Goal: Transaction & Acquisition: Purchase product/service

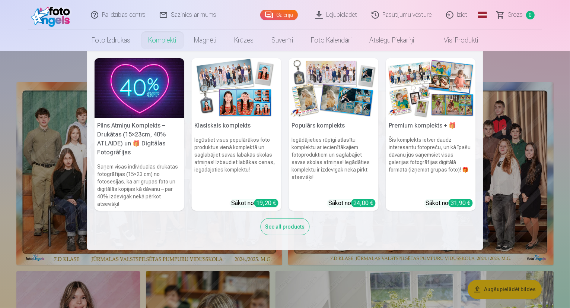
click at [530, 66] on nav "Pilns Atmiņu Komplekts – Drukātas (15×23cm, 40% ATLAIDE) un 🎁 Digitālas Fotogrā…" at bounding box center [285, 150] width 570 height 199
click at [278, 225] on div "See all products" at bounding box center [285, 226] width 49 height 17
click at [527, 62] on nav "Pilns Atmiņu Komplekts – Drukātas (15×23cm, 40% ATLAIDE) un 🎁 Digitālas Fotogrā…" at bounding box center [285, 150] width 570 height 199
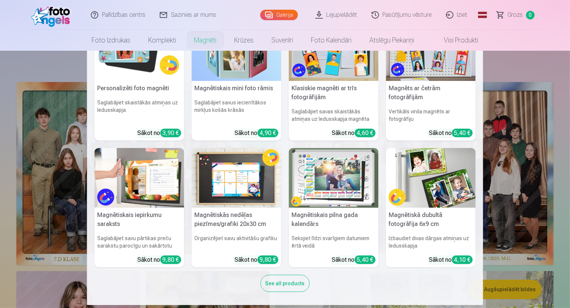
scroll to position [39, 0]
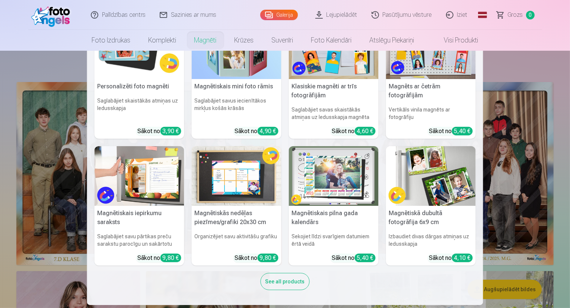
click at [279, 285] on div "See all products" at bounding box center [285, 281] width 49 height 17
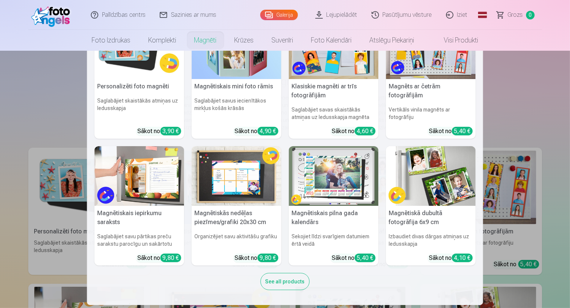
click at [61, 102] on nav "Personalizēti foto magnēti Saglabājiet skaistākās atmiņas uz ledusskapja Sākot …" at bounding box center [285, 178] width 570 height 254
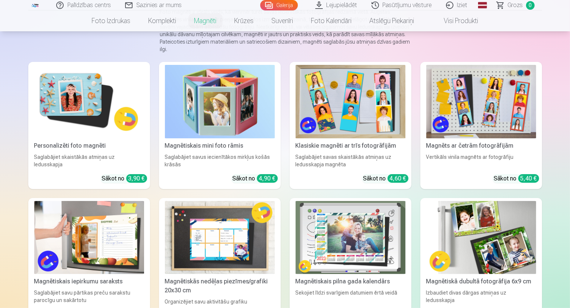
scroll to position [75, 0]
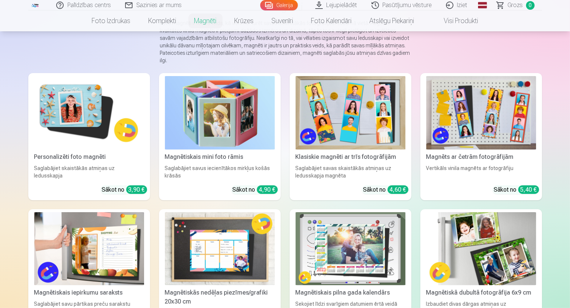
click at [38, 158] on div "Personalizēti foto magnēti" at bounding box center [89, 156] width 116 height 9
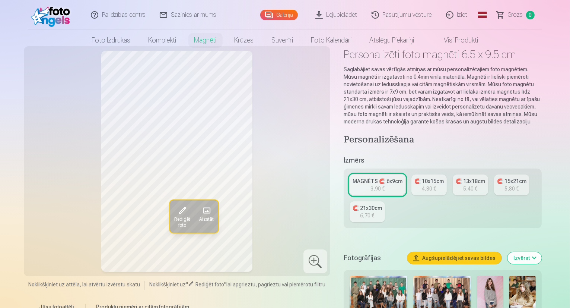
scroll to position [37, 0]
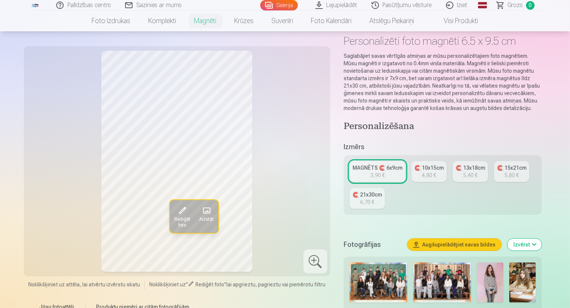
click at [434, 164] on div "🧲 10x15cm" at bounding box center [429, 167] width 29 height 7
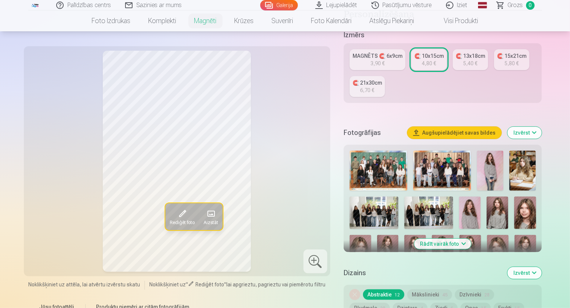
scroll to position [112, 0]
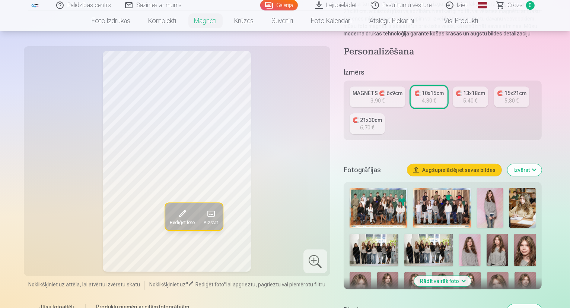
click at [478, 97] on div "5,40 €" at bounding box center [470, 100] width 14 height 7
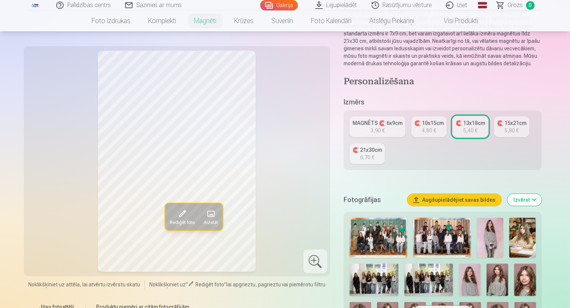
scroll to position [75, 0]
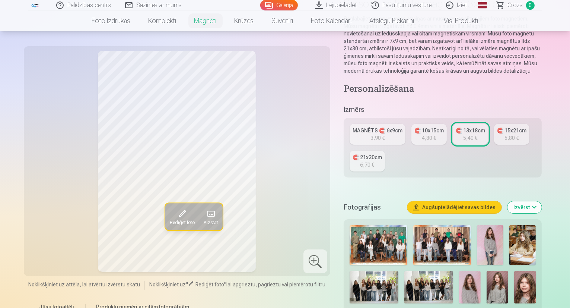
click at [372, 127] on div "MAGNĒTS 🧲 6x9cm" at bounding box center [378, 130] width 50 height 7
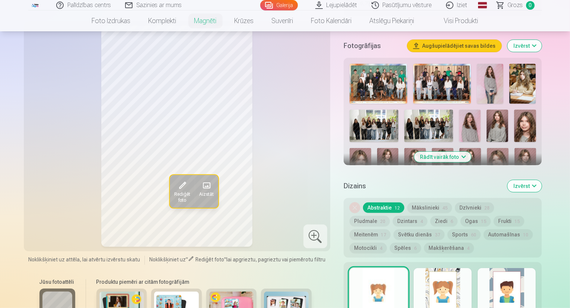
scroll to position [224, 0]
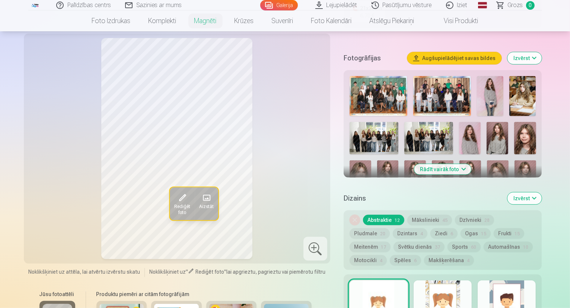
click at [371, 160] on img at bounding box center [361, 176] width 22 height 32
click at [514, 122] on img at bounding box center [525, 138] width 22 height 32
click at [487, 123] on img at bounding box center [498, 138] width 22 height 32
click at [459, 125] on img at bounding box center [470, 138] width 22 height 32
click at [487, 124] on img at bounding box center [498, 138] width 22 height 32
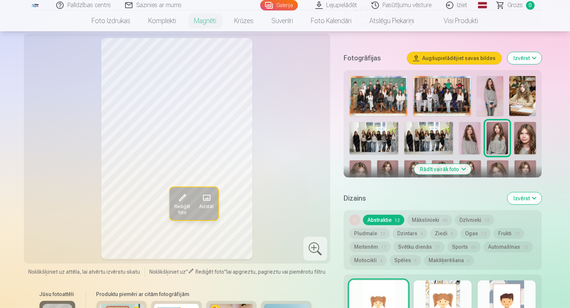
click at [426, 160] on img at bounding box center [416, 176] width 22 height 32
click at [432, 160] on img at bounding box center [443, 176] width 22 height 32
click at [460, 160] on img at bounding box center [471, 176] width 22 height 32
click at [487, 160] on img at bounding box center [498, 176] width 22 height 32
click at [515, 160] on img at bounding box center [526, 176] width 22 height 32
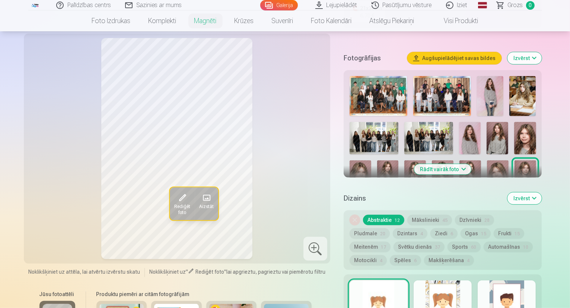
click at [371, 199] on img at bounding box center [361, 215] width 22 height 32
click at [515, 160] on img at bounding box center [526, 176] width 22 height 32
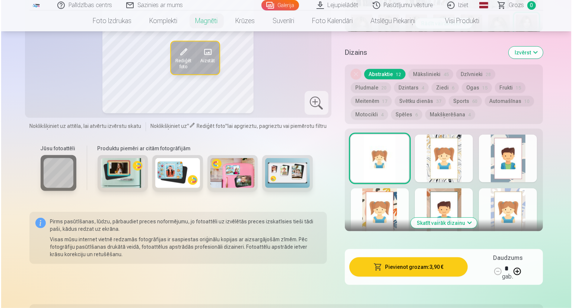
scroll to position [373, 0]
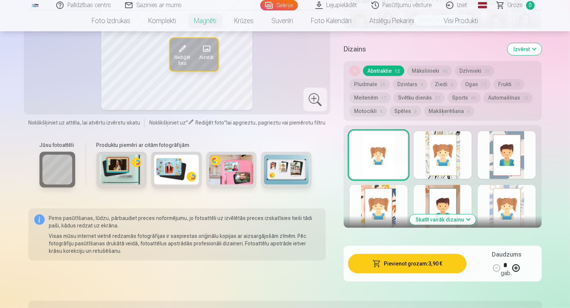
click at [407, 254] on button "Pievienot grozam : 3,90 €" at bounding box center [407, 263] width 119 height 19
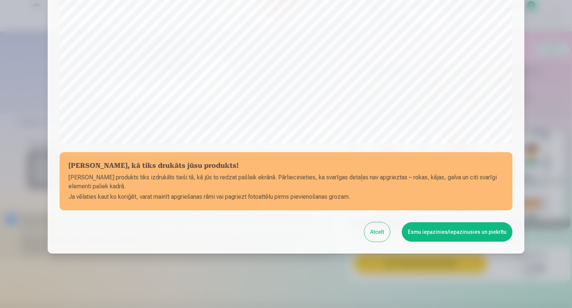
scroll to position [229, 0]
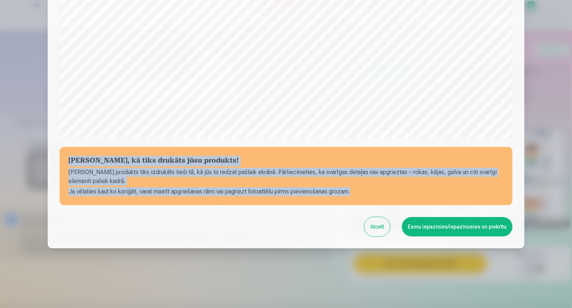
drag, startPoint x: 68, startPoint y: 159, endPoint x: 352, endPoint y: 193, distance: 286.2
click at [352, 193] on section "[PERSON_NAME], kā tiks drukāts jūsu produkts! Jūsu produkts tiks izdrukāts tieš…" at bounding box center [286, 176] width 453 height 58
click at [447, 225] on button "Esmu iepazinies/iepazinusies un piekrītu" at bounding box center [457, 226] width 111 height 19
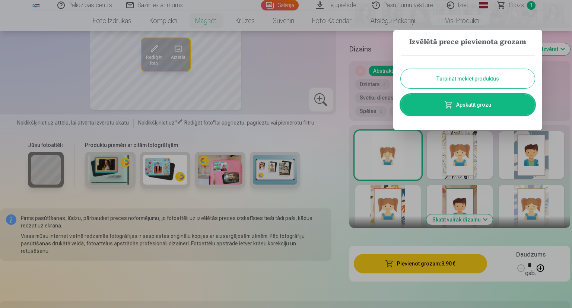
click at [450, 78] on button "Turpināt meklēt produktus" at bounding box center [468, 78] width 134 height 19
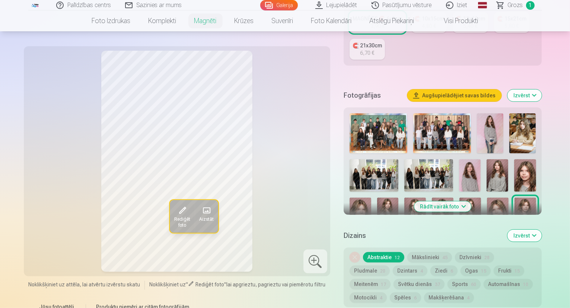
scroll to position [112, 0]
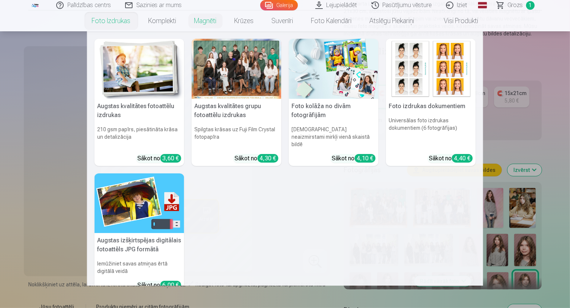
click at [117, 19] on link "Foto izdrukas" at bounding box center [111, 20] width 57 height 21
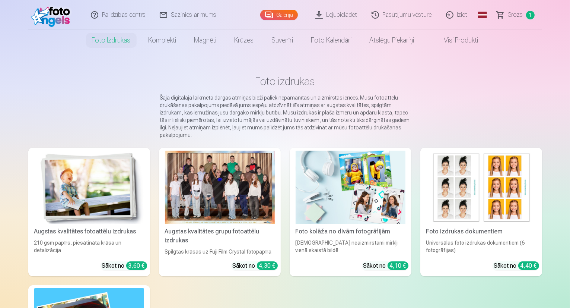
click at [49, 81] on h1 "Foto izdrukas" at bounding box center [285, 81] width 502 height 13
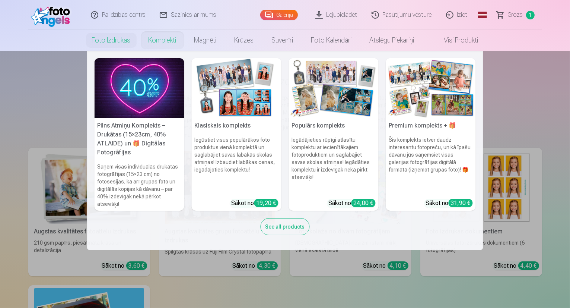
click at [155, 38] on link "Komplekti" at bounding box center [163, 40] width 46 height 21
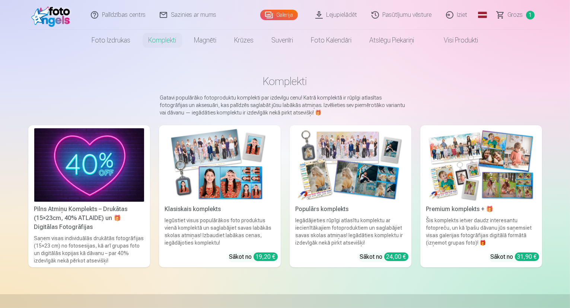
click at [278, 12] on link "Galerija" at bounding box center [279, 15] width 38 height 10
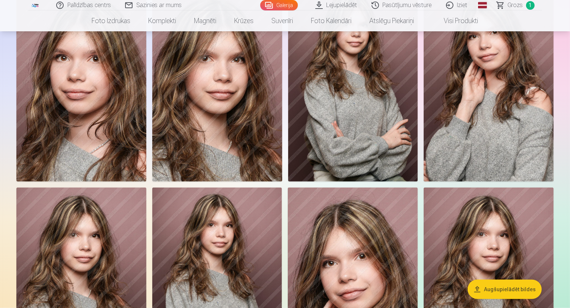
scroll to position [671, 0]
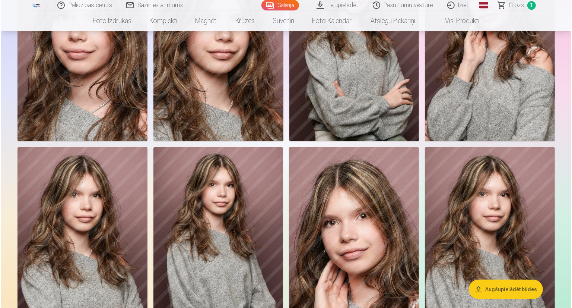
scroll to position [709, 0]
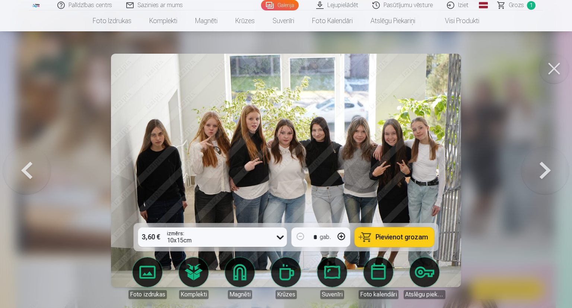
click at [393, 234] on span "Pievienot grozam" at bounding box center [402, 237] width 53 height 7
click at [544, 172] on button at bounding box center [546, 170] width 48 height 90
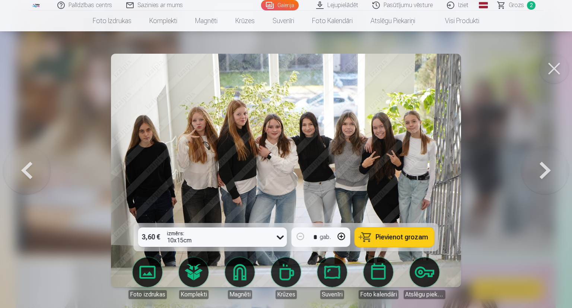
click at [19, 171] on button at bounding box center [27, 170] width 48 height 90
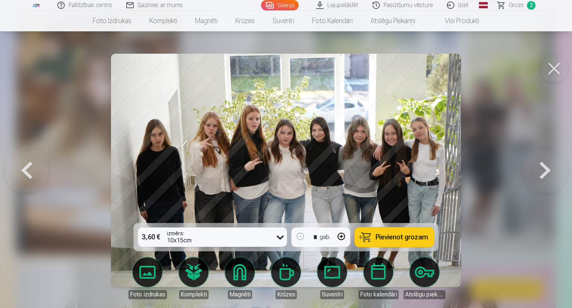
click at [548, 166] on button at bounding box center [546, 170] width 48 height 90
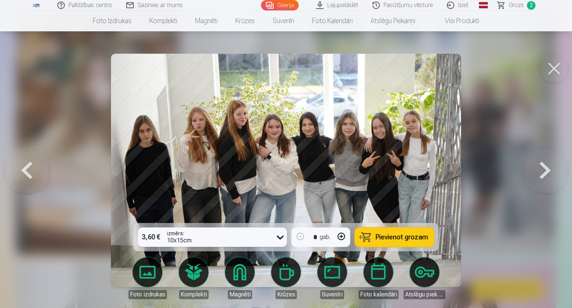
click at [548, 166] on button at bounding box center [546, 170] width 48 height 90
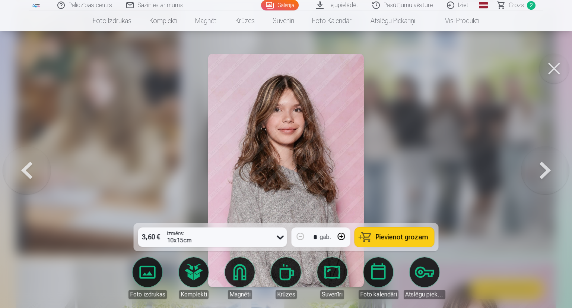
click at [548, 166] on button at bounding box center [546, 170] width 48 height 90
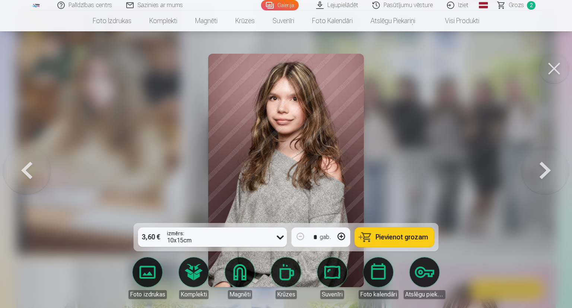
click at [548, 166] on button at bounding box center [546, 170] width 48 height 90
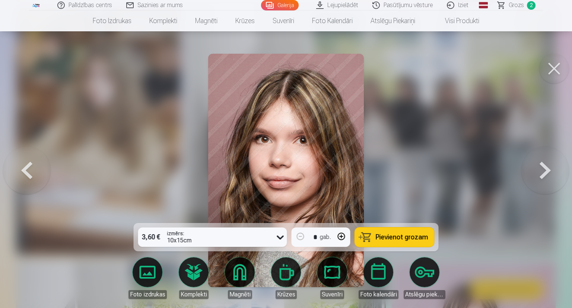
click at [548, 166] on button at bounding box center [546, 170] width 48 height 90
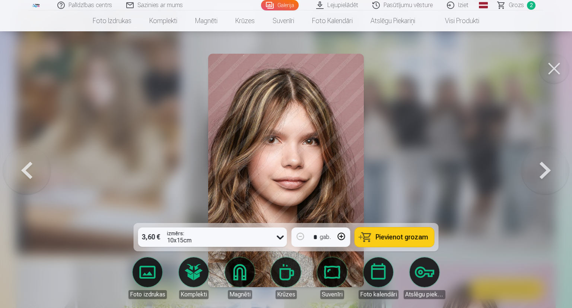
click at [548, 166] on button at bounding box center [546, 170] width 48 height 90
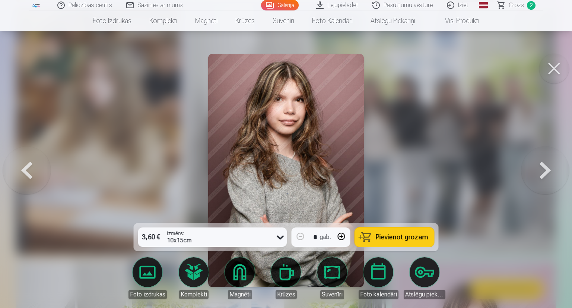
click at [548, 166] on button at bounding box center [546, 170] width 48 height 90
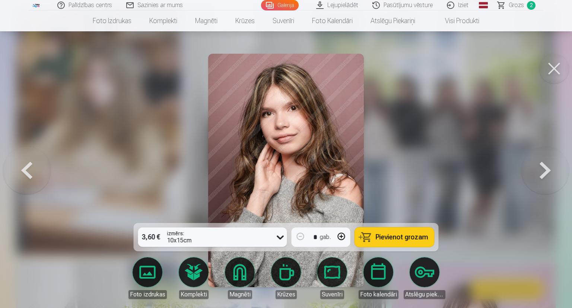
click at [548, 166] on button at bounding box center [546, 170] width 48 height 90
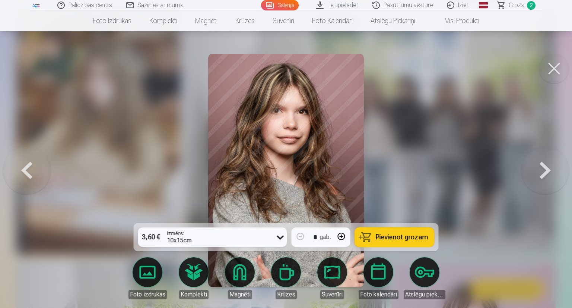
click at [548, 166] on button at bounding box center [546, 170] width 48 height 90
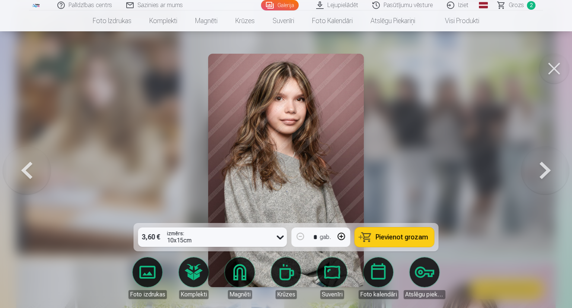
click at [548, 166] on button at bounding box center [546, 170] width 48 height 90
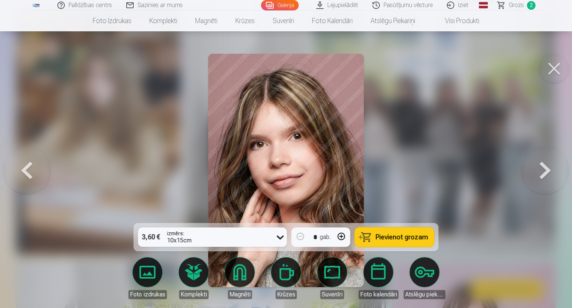
click at [548, 166] on button at bounding box center [546, 170] width 48 height 90
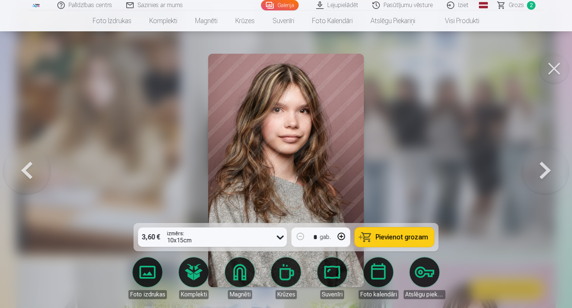
click at [547, 167] on button at bounding box center [546, 170] width 48 height 90
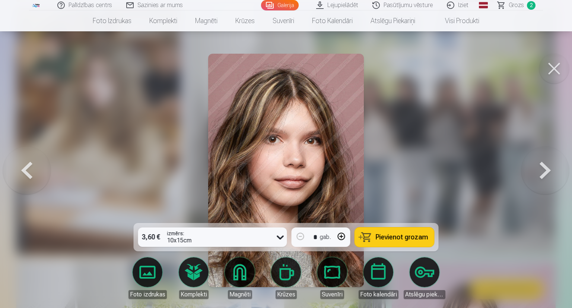
click at [547, 167] on button at bounding box center [546, 170] width 48 height 90
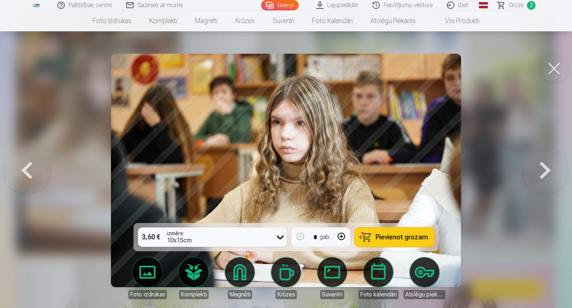
click at [547, 167] on button at bounding box center [546, 170] width 48 height 90
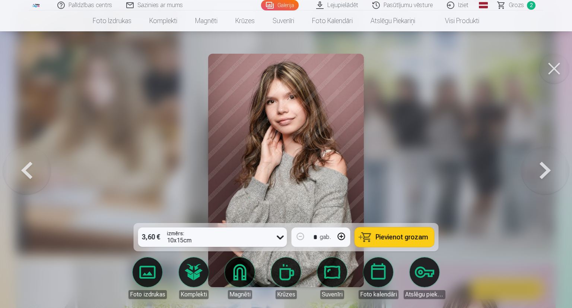
click at [547, 167] on button at bounding box center [546, 170] width 48 height 90
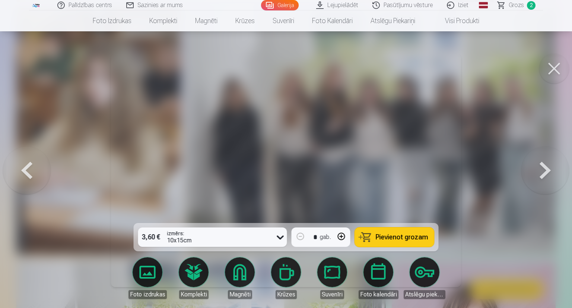
click at [547, 167] on button at bounding box center [546, 170] width 48 height 90
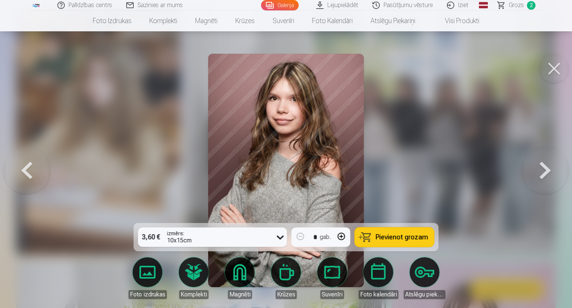
click at [547, 167] on button at bounding box center [546, 170] width 48 height 90
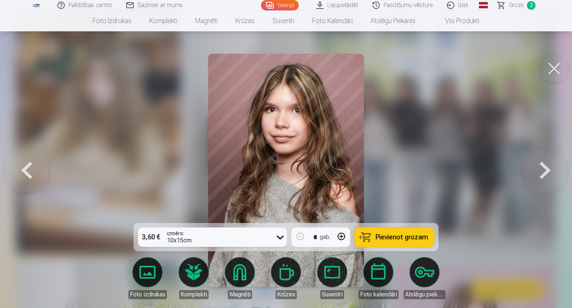
click at [547, 167] on button at bounding box center [546, 170] width 48 height 90
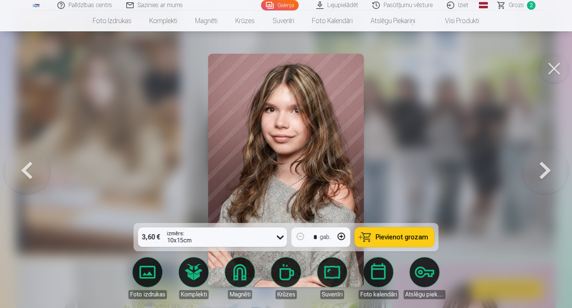
click at [547, 167] on button at bounding box center [546, 170] width 48 height 90
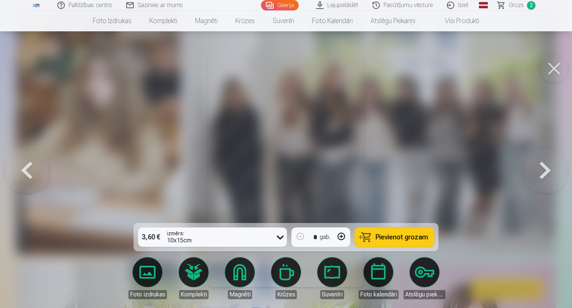
click at [547, 167] on button at bounding box center [546, 170] width 48 height 90
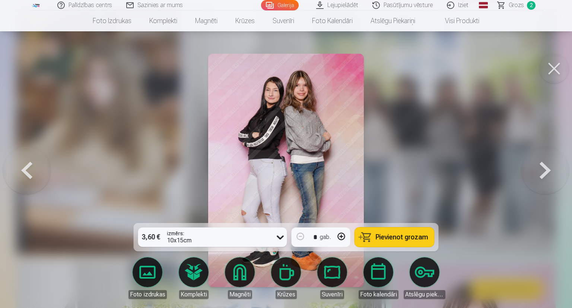
click at [546, 167] on button at bounding box center [546, 170] width 48 height 90
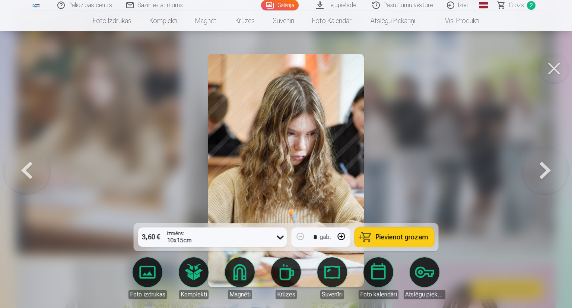
click at [546, 167] on button at bounding box center [546, 170] width 48 height 90
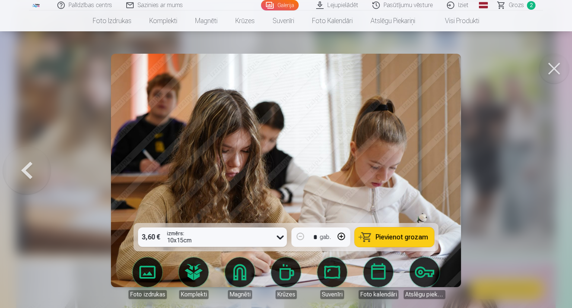
click at [546, 167] on div at bounding box center [286, 154] width 572 height 308
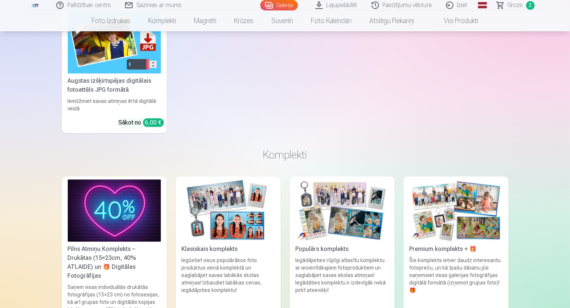
scroll to position [2012, 0]
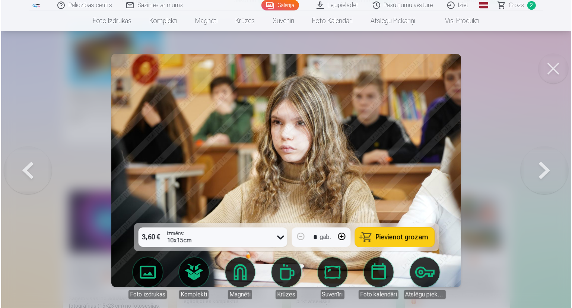
scroll to position [2017, 0]
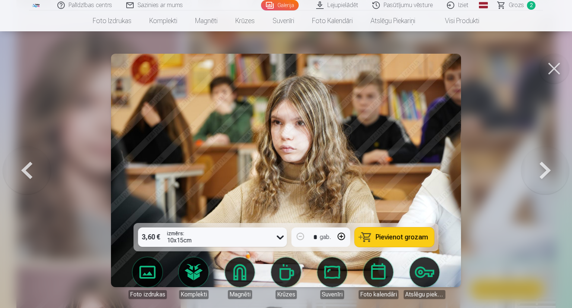
click at [393, 235] on span "Pievienot grozam" at bounding box center [402, 237] width 53 height 7
click at [549, 163] on button at bounding box center [546, 170] width 48 height 90
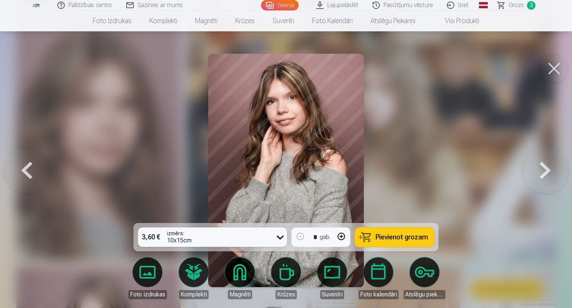
click at [549, 163] on button at bounding box center [546, 170] width 48 height 90
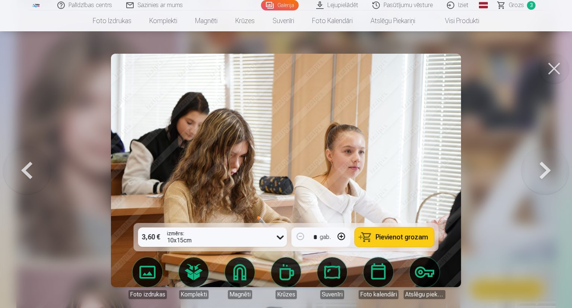
click at [551, 162] on button at bounding box center [546, 170] width 48 height 90
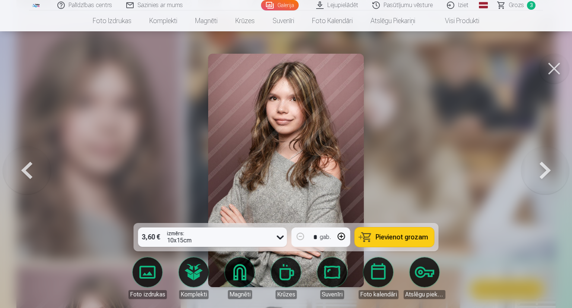
click at [551, 162] on button at bounding box center [546, 170] width 48 height 90
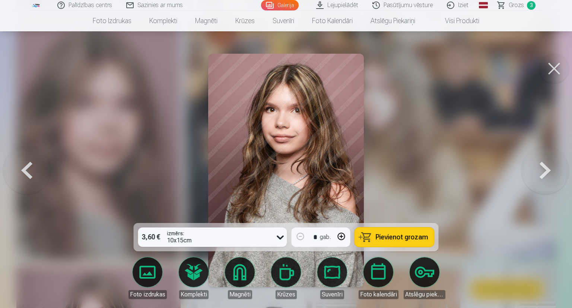
click at [551, 162] on button at bounding box center [546, 170] width 48 height 90
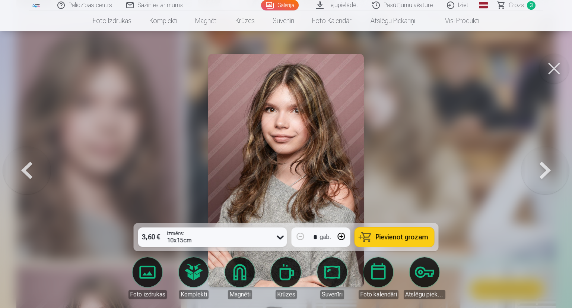
click at [551, 162] on button at bounding box center [546, 170] width 48 height 90
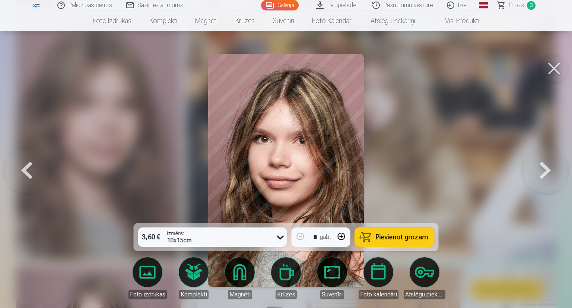
click at [551, 162] on button at bounding box center [546, 170] width 48 height 90
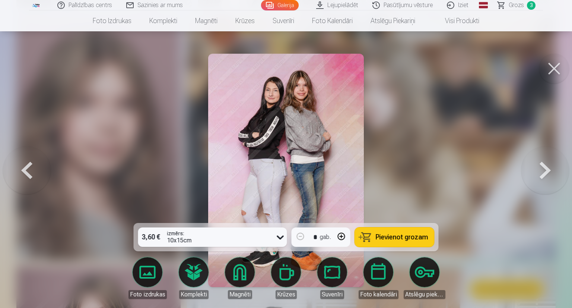
click at [551, 162] on button at bounding box center [546, 170] width 48 height 90
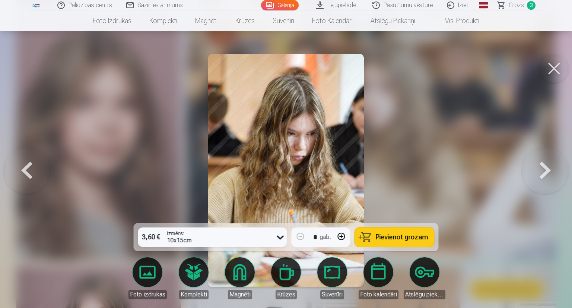
click at [551, 162] on button at bounding box center [546, 170] width 48 height 90
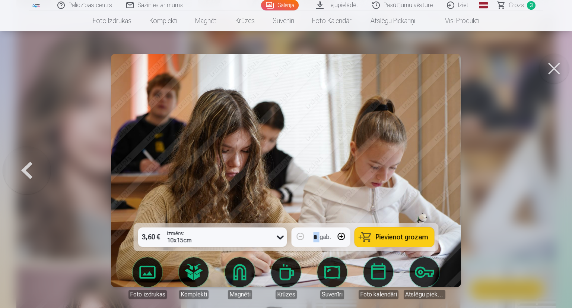
click at [551, 162] on div at bounding box center [286, 154] width 572 height 308
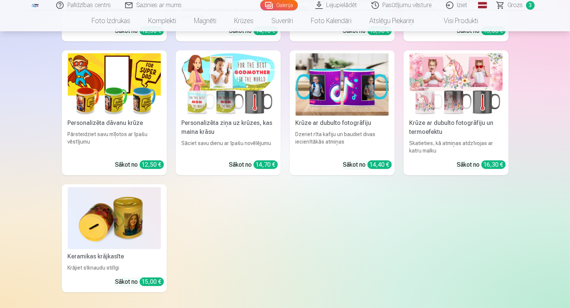
scroll to position [2757, 0]
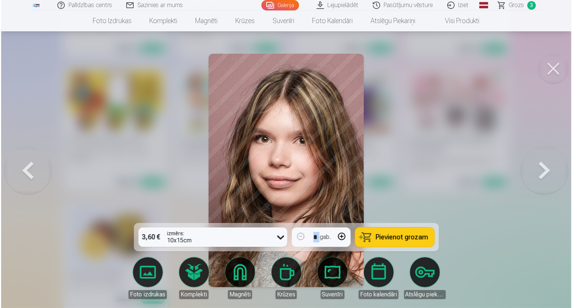
scroll to position [2764, 0]
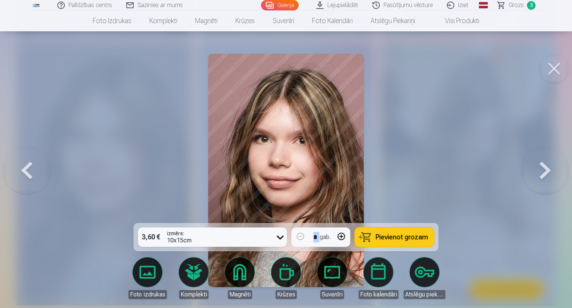
click at [542, 171] on button at bounding box center [546, 170] width 48 height 90
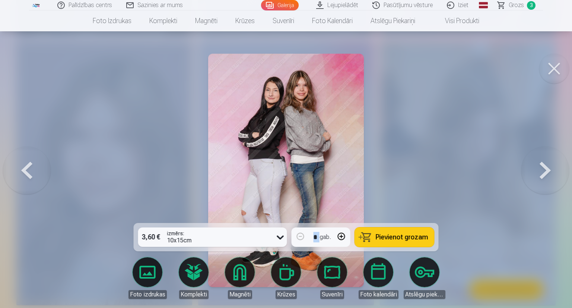
click at [33, 171] on button at bounding box center [27, 170] width 48 height 90
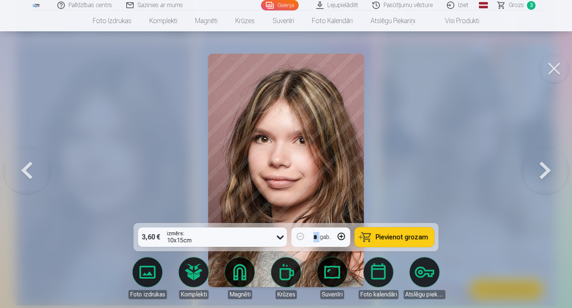
click at [394, 236] on span "Pievienot grozam" at bounding box center [402, 237] width 53 height 7
click at [553, 69] on button at bounding box center [554, 69] width 30 height 30
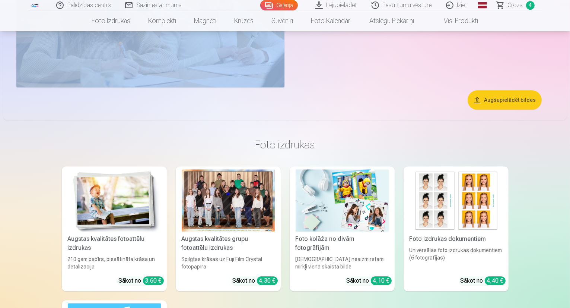
scroll to position [1714, 0]
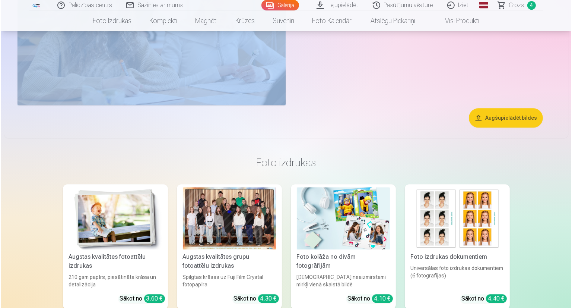
scroll to position [1718, 0]
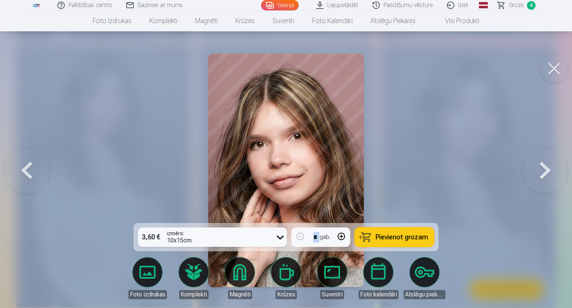
click at [396, 237] on span "Pievienot grozam" at bounding box center [402, 237] width 53 height 7
click at [557, 65] on button at bounding box center [554, 69] width 30 height 30
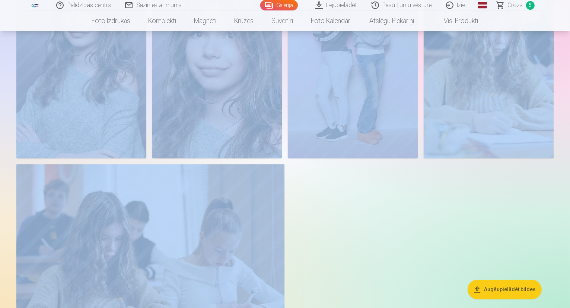
scroll to position [1453, 0]
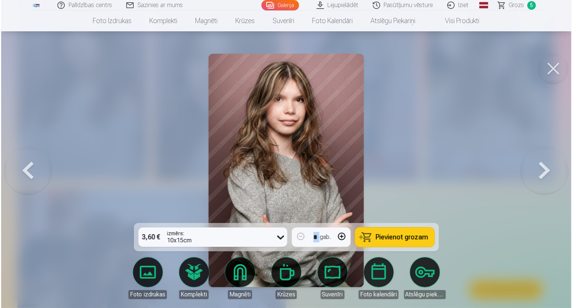
scroll to position [1457, 0]
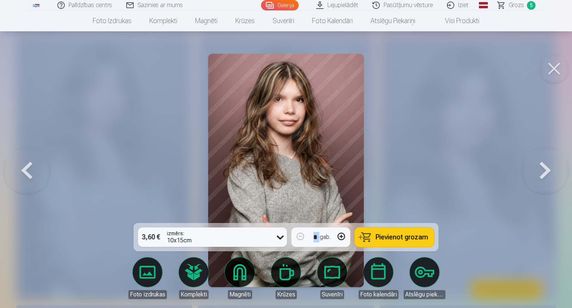
click at [544, 171] on button at bounding box center [546, 170] width 48 height 90
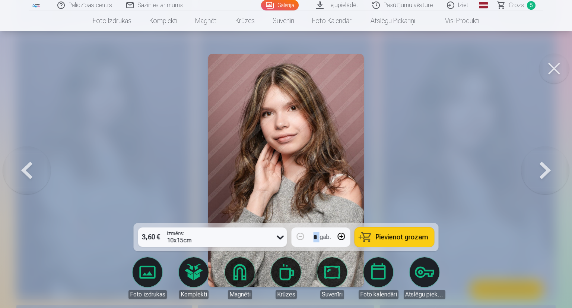
click at [32, 171] on button at bounding box center [27, 170] width 48 height 90
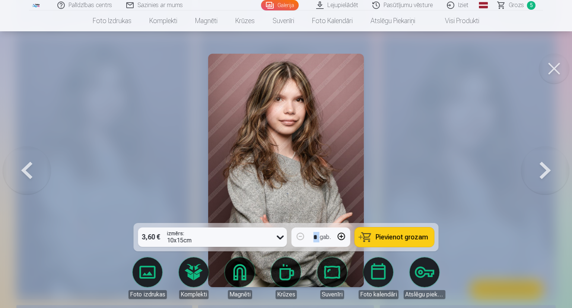
click at [400, 237] on span "Pievienot grozam" at bounding box center [402, 237] width 53 height 7
click at [548, 174] on button at bounding box center [546, 170] width 48 height 90
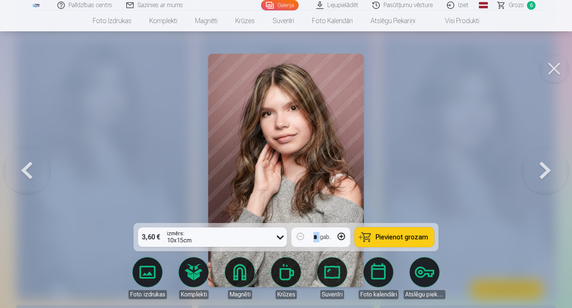
click at [402, 239] on span "Pievienot grozam" at bounding box center [402, 237] width 53 height 7
click at [544, 169] on button at bounding box center [546, 170] width 48 height 90
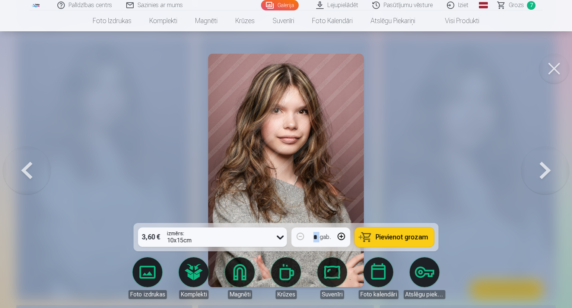
click at [394, 236] on span "Pievienot grozam" at bounding box center [402, 237] width 53 height 7
click at [552, 66] on button at bounding box center [554, 69] width 30 height 30
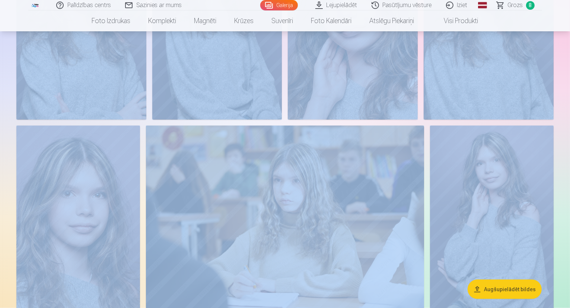
scroll to position [931, 0]
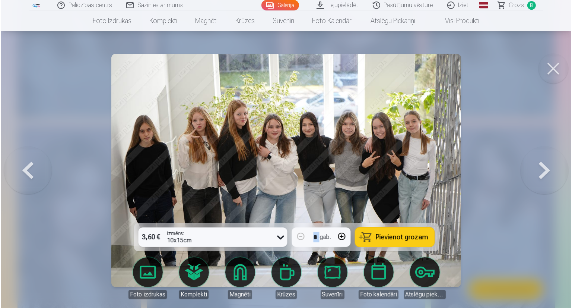
scroll to position [933, 0]
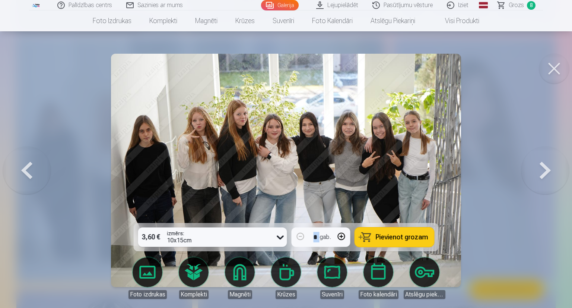
click at [545, 171] on button at bounding box center [546, 170] width 48 height 90
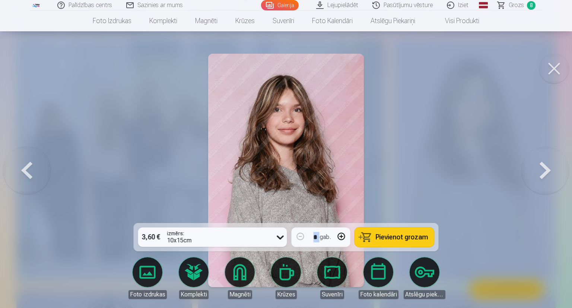
click at [557, 64] on button at bounding box center [554, 69] width 30 height 30
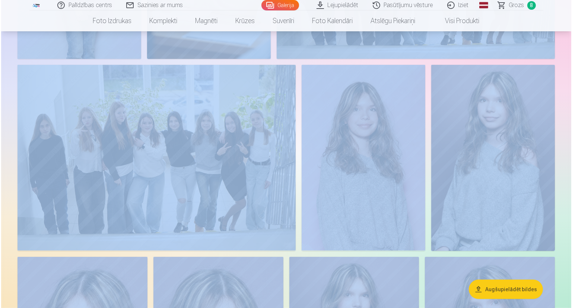
scroll to position [410, 0]
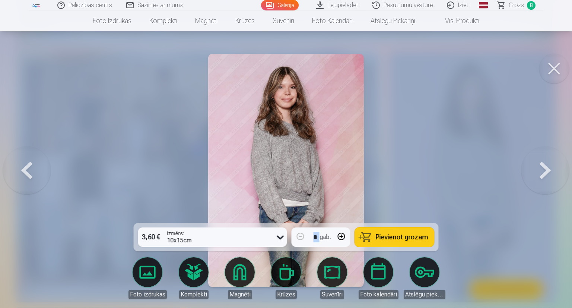
click at [547, 167] on button at bounding box center [546, 170] width 48 height 90
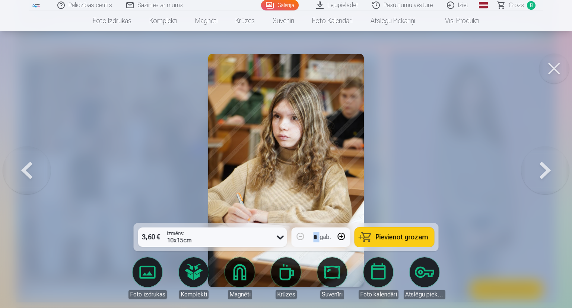
click at [21, 168] on button at bounding box center [27, 170] width 48 height 90
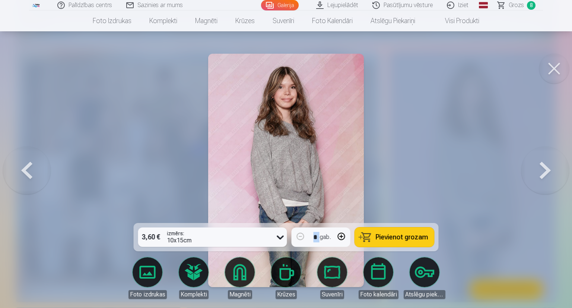
click at [380, 238] on span "Pievienot grozam" at bounding box center [402, 237] width 53 height 7
click at [547, 169] on button at bounding box center [546, 170] width 48 height 90
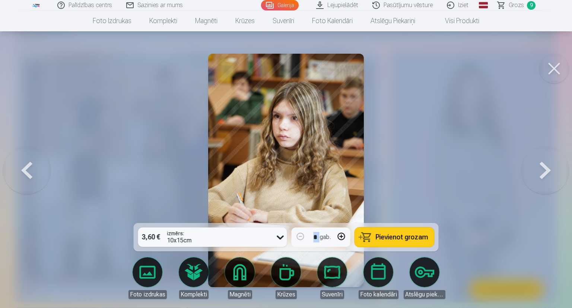
click at [396, 237] on span "Pievienot grozam" at bounding box center [402, 237] width 53 height 7
click at [517, 4] on span "Grozs" at bounding box center [515, 5] width 15 height 9
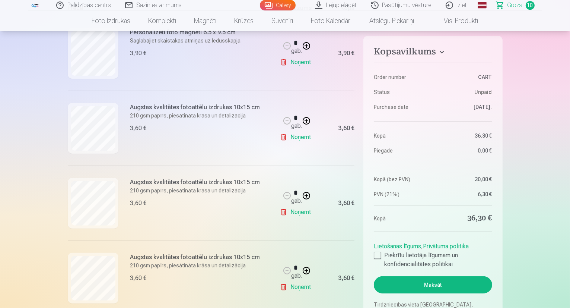
scroll to position [186, 0]
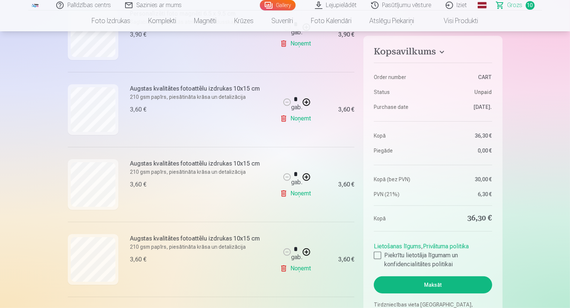
click at [300, 194] on link "Noņemt" at bounding box center [297, 193] width 34 height 15
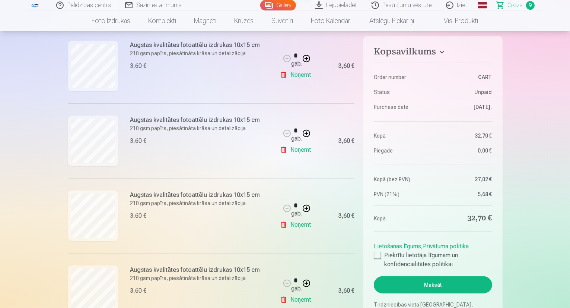
scroll to position [224, 0]
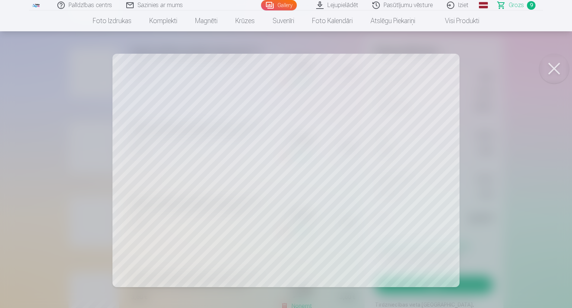
click at [554, 67] on button at bounding box center [554, 69] width 30 height 30
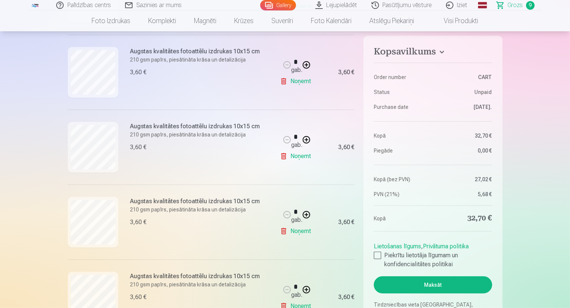
click at [304, 82] on link "Noņemt" at bounding box center [297, 81] width 34 height 15
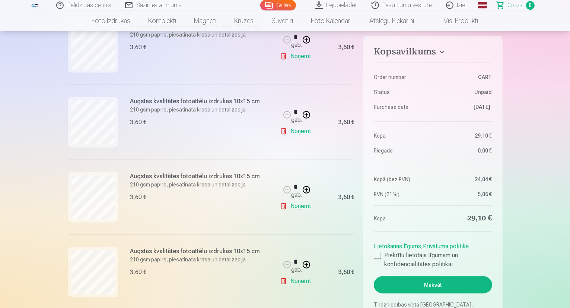
scroll to position [335, 0]
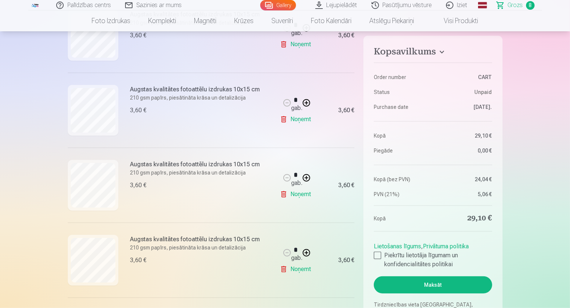
click at [300, 268] on link "Noņemt" at bounding box center [297, 269] width 34 height 15
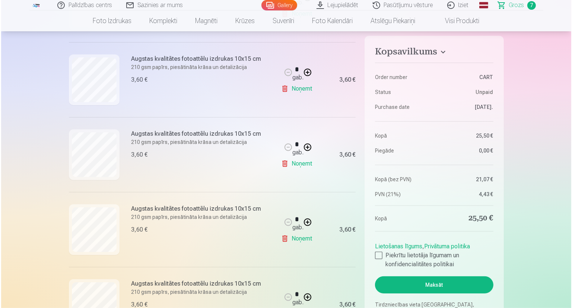
scroll to position [261, 0]
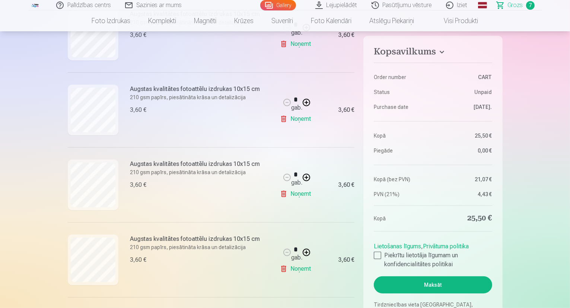
scroll to position [261, 0]
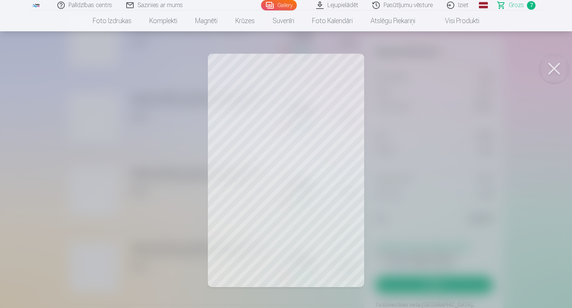
click at [554, 68] on button at bounding box center [554, 69] width 30 height 30
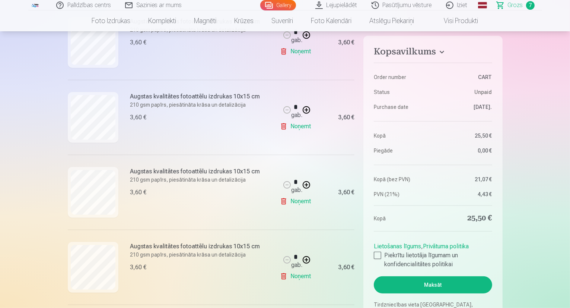
click at [301, 276] on link "Noņemt" at bounding box center [297, 276] width 34 height 15
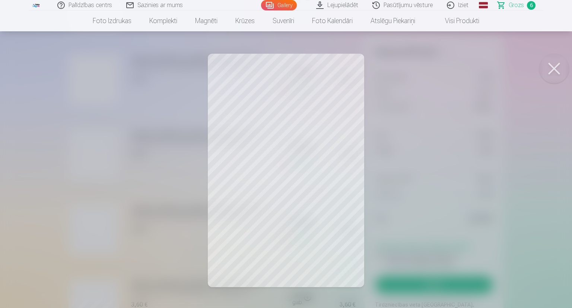
click at [549, 63] on button at bounding box center [554, 69] width 30 height 30
click at [558, 69] on button at bounding box center [554, 69] width 30 height 30
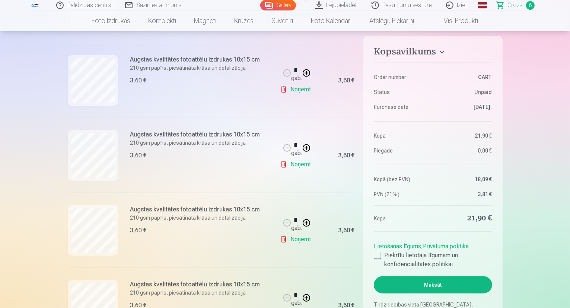
scroll to position [298, 0]
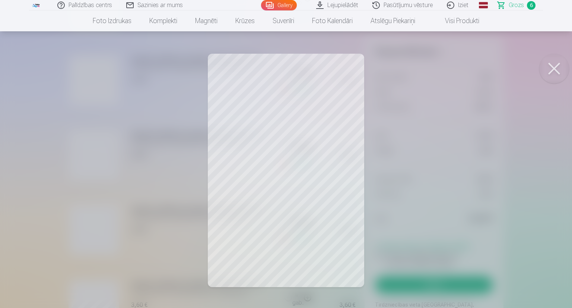
click at [548, 64] on button at bounding box center [554, 69] width 30 height 30
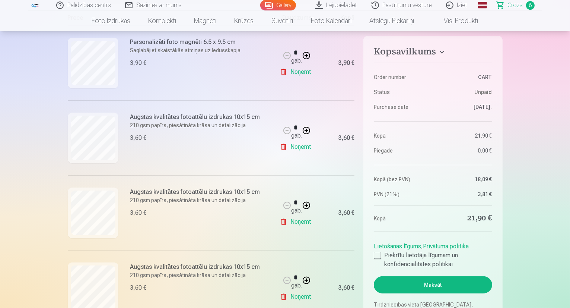
scroll to position [149, 0]
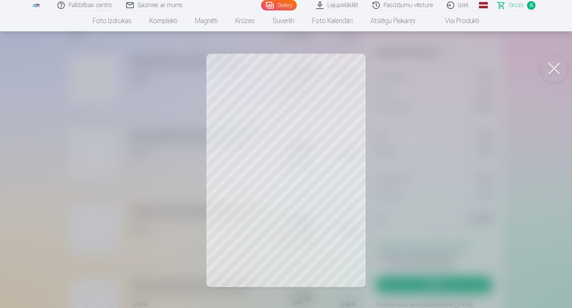
click at [552, 66] on button at bounding box center [554, 69] width 30 height 30
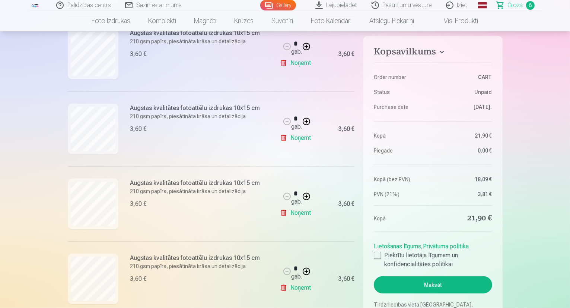
scroll to position [335, 0]
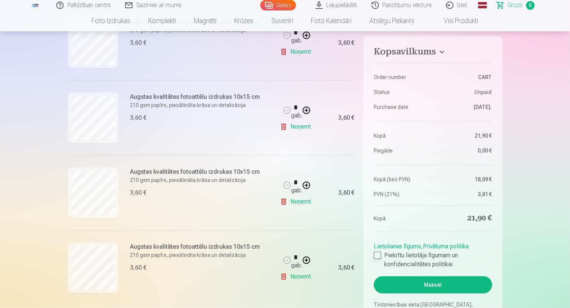
click at [402, 257] on label "Piekrītu lietotāja līgumam un konfidencialitātes politikai" at bounding box center [433, 260] width 118 height 18
click at [430, 283] on button "Maksāt" at bounding box center [433, 284] width 118 height 17
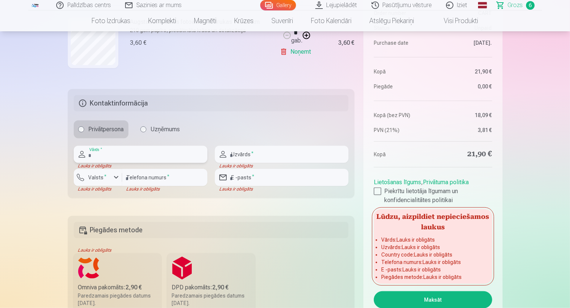
click at [117, 151] on input "text" at bounding box center [141, 154] width 134 height 17
type input "******"
type input "*********"
type input "********"
type input "**********"
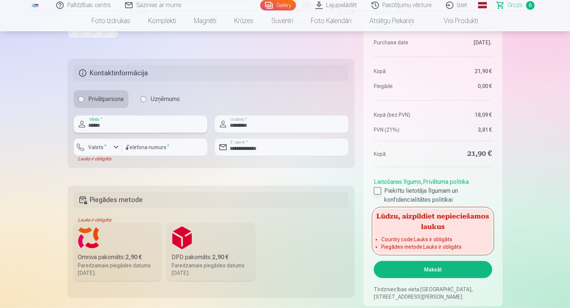
scroll to position [634, 0]
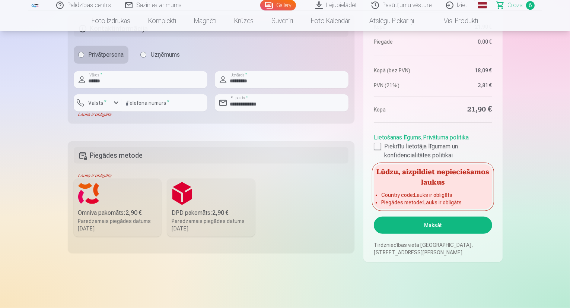
click at [107, 203] on label "Omniva pakomāts : 2,90 € Paredzamais piegādes datums [DATE]." at bounding box center [118, 207] width 88 height 58
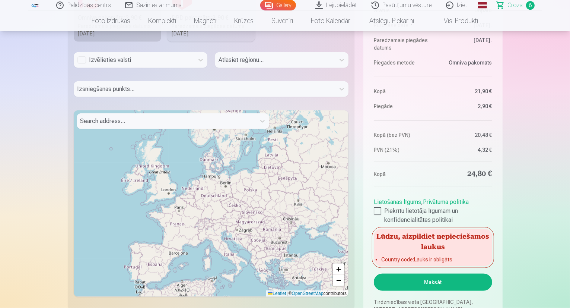
scroll to position [783, 0]
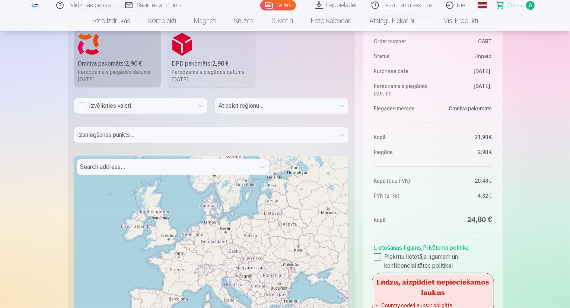
click at [80, 105] on div "Izvēlieties valsti" at bounding box center [133, 105] width 113 height 9
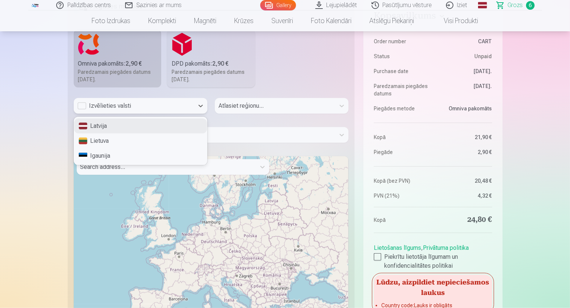
click at [100, 127] on div "Latvija" at bounding box center [140, 125] width 133 height 15
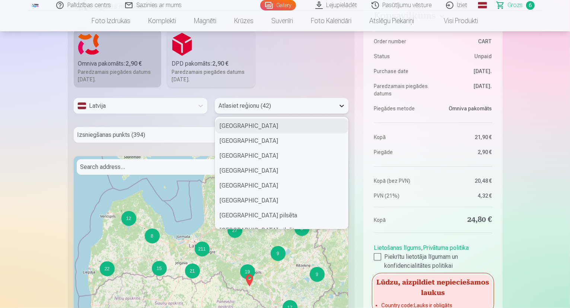
click at [341, 103] on icon at bounding box center [341, 105] width 7 height 7
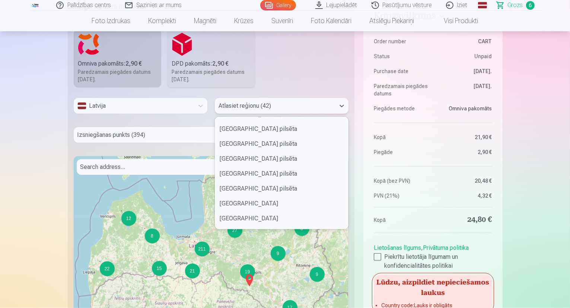
scroll to position [112, 0]
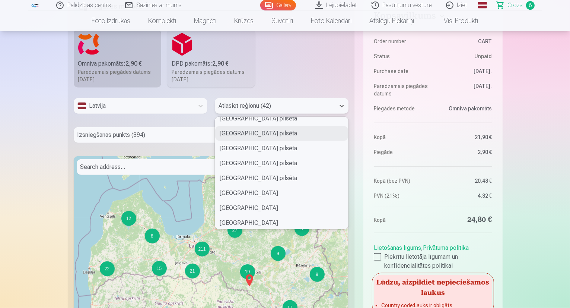
click at [250, 135] on div "[GEOGRAPHIC_DATA] pilsēta" at bounding box center [281, 133] width 133 height 15
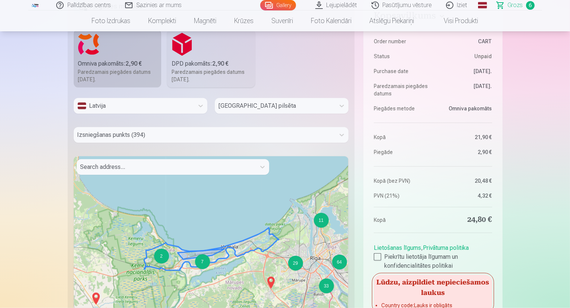
click at [202, 263] on div "7" at bounding box center [202, 261] width 15 height 15
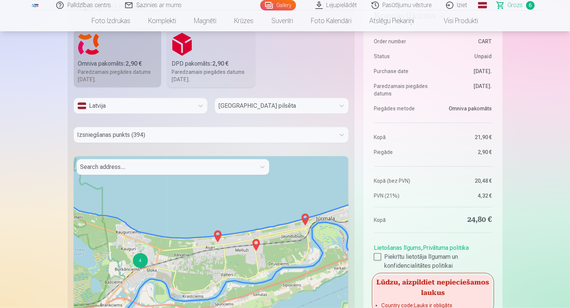
click at [306, 221] on img at bounding box center [306, 219] width 12 height 18
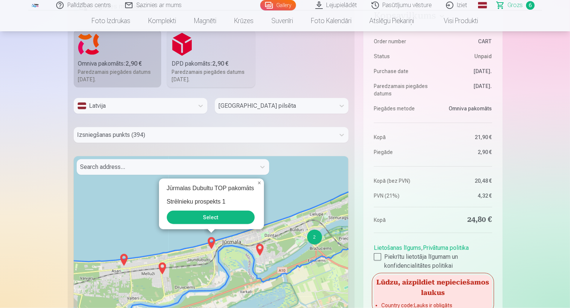
click at [219, 214] on button "Select" at bounding box center [211, 216] width 88 height 13
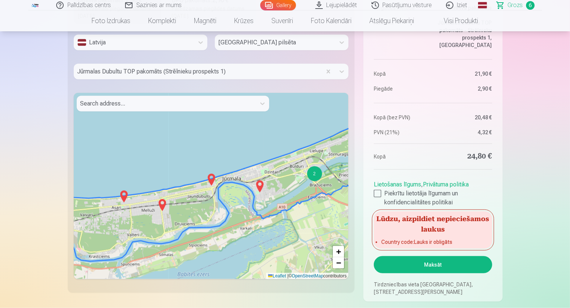
scroll to position [858, 0]
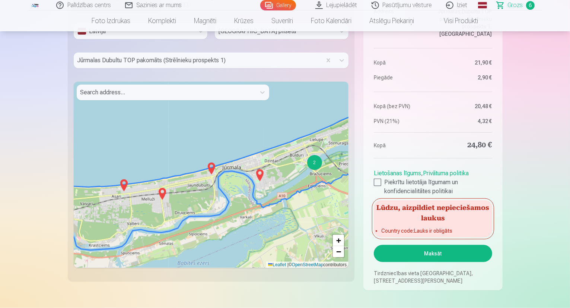
click at [434, 253] on button "Maksāt" at bounding box center [433, 253] width 118 height 17
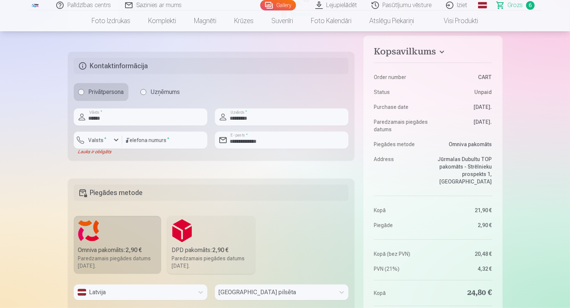
scroll to position [634, 0]
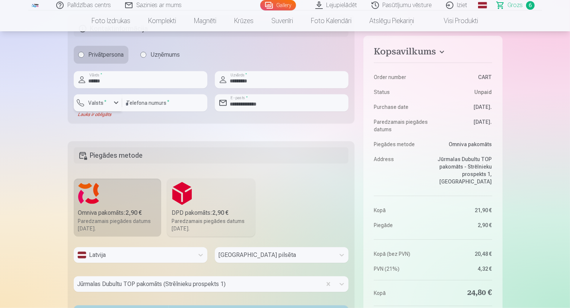
click at [114, 102] on div "button" at bounding box center [116, 102] width 9 height 9
click at [115, 119] on li "+371 [GEOGRAPHIC_DATA]" at bounding box center [124, 120] width 93 height 15
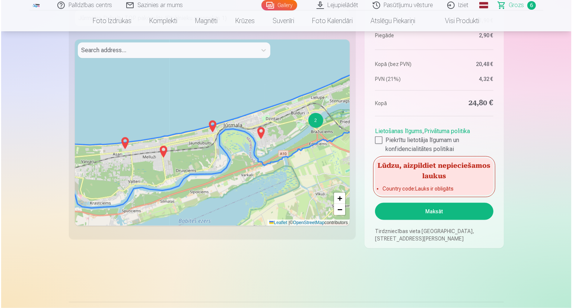
scroll to position [932, 0]
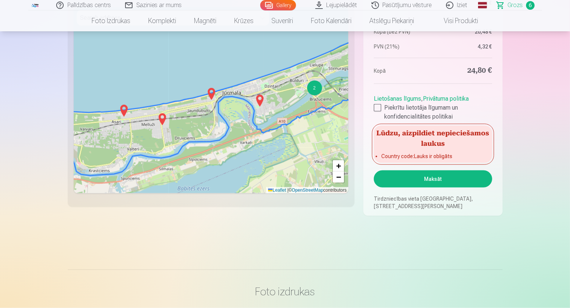
click at [438, 174] on button "Maksāt" at bounding box center [433, 178] width 118 height 17
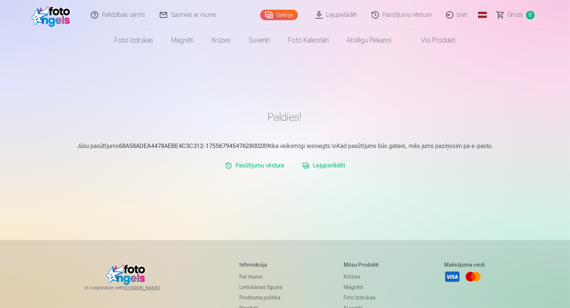
click at [280, 11] on link "Galerija" at bounding box center [279, 15] width 38 height 10
